Goal: Task Accomplishment & Management: Use online tool/utility

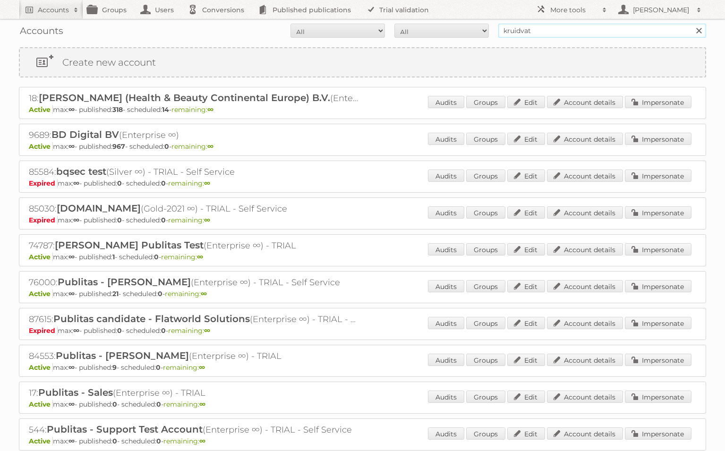
click at [529, 30] on input "kruidvat" at bounding box center [603, 31] width 208 height 14
type input "publitas felix"
click at [699, 31] on input "Search" at bounding box center [699, 31] width 14 height 14
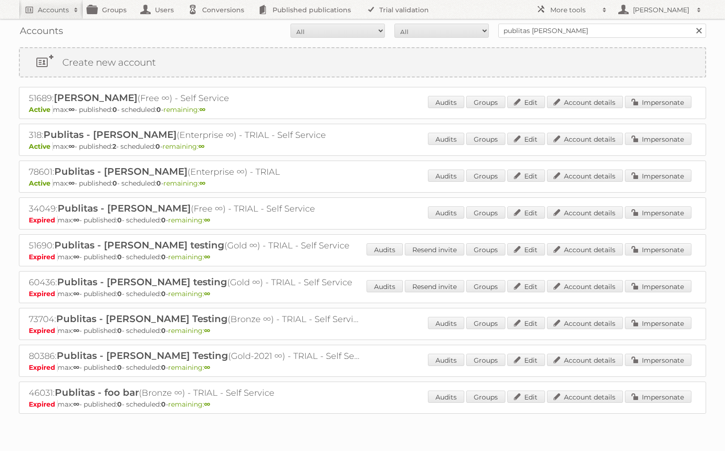
click at [37, 136] on h2 "318: Publitas - Felix (Enterprise ∞) - TRIAL - Self Service" at bounding box center [194, 135] width 331 height 12
copy h2 "318"
click at [561, 12] on h2 "More tools" at bounding box center [574, 9] width 47 height 9
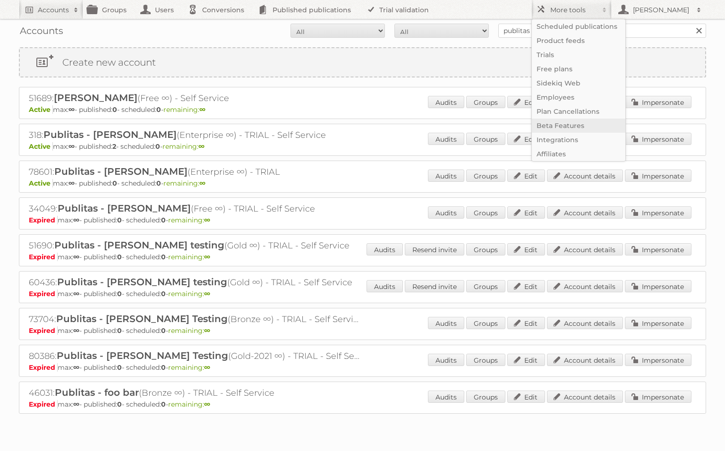
click at [560, 128] on link "Beta Features" at bounding box center [579, 126] width 94 height 14
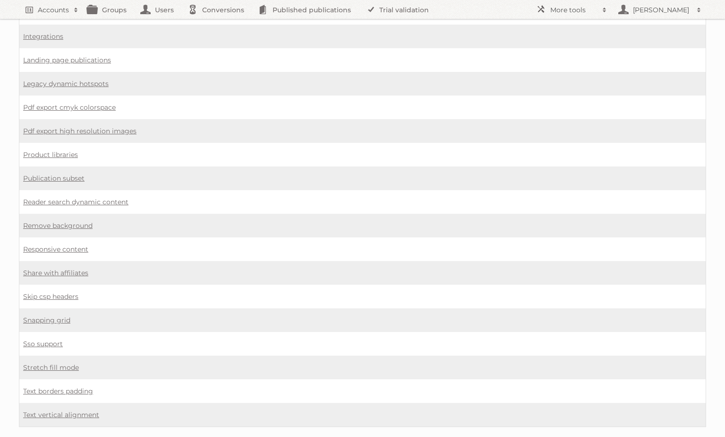
scroll to position [53, 0]
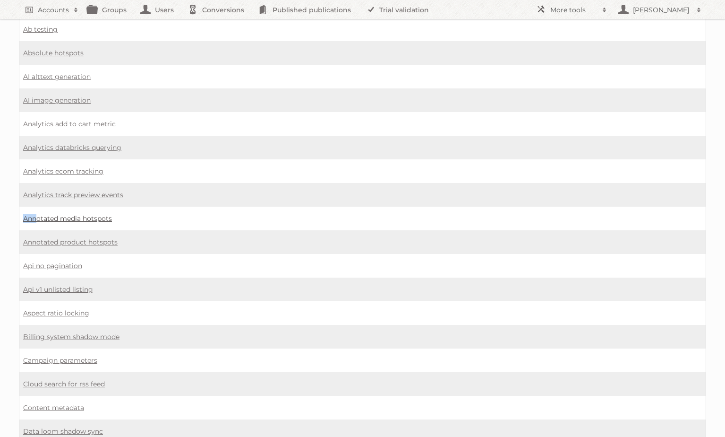
click at [84, 217] on link "Annotated media hotspots" at bounding box center [67, 218] width 89 height 9
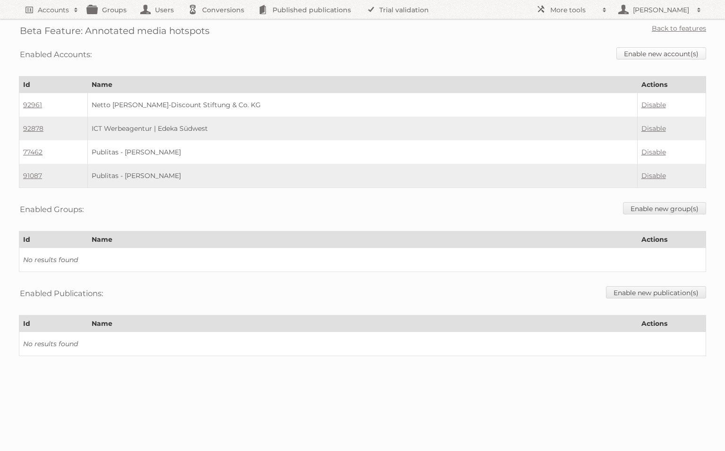
click at [670, 53] on link "Enable new account(s)" at bounding box center [662, 53] width 90 height 12
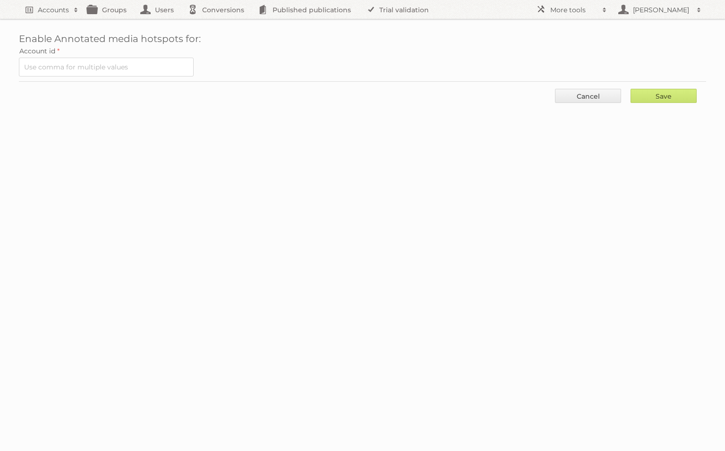
click at [131, 56] on label "Account id" at bounding box center [363, 50] width 688 height 13
click at [119, 67] on input "text" at bounding box center [106, 67] width 175 height 19
paste input "318"
type input "318"
click at [690, 96] on input "Save" at bounding box center [664, 96] width 66 height 14
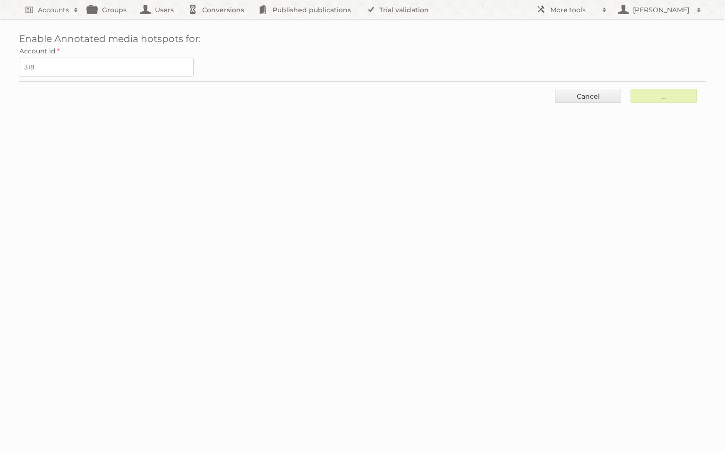
type input "Save"
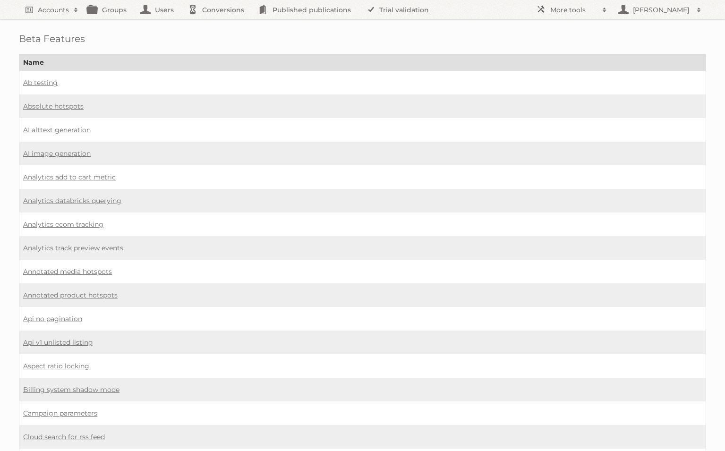
scroll to position [53, 0]
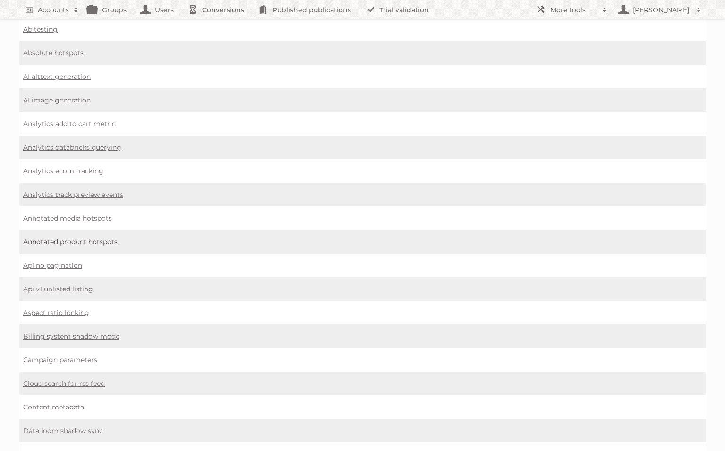
click at [73, 244] on link "Annotated product hotspots" at bounding box center [70, 242] width 95 height 9
